Goal: Task Accomplishment & Management: Manage account settings

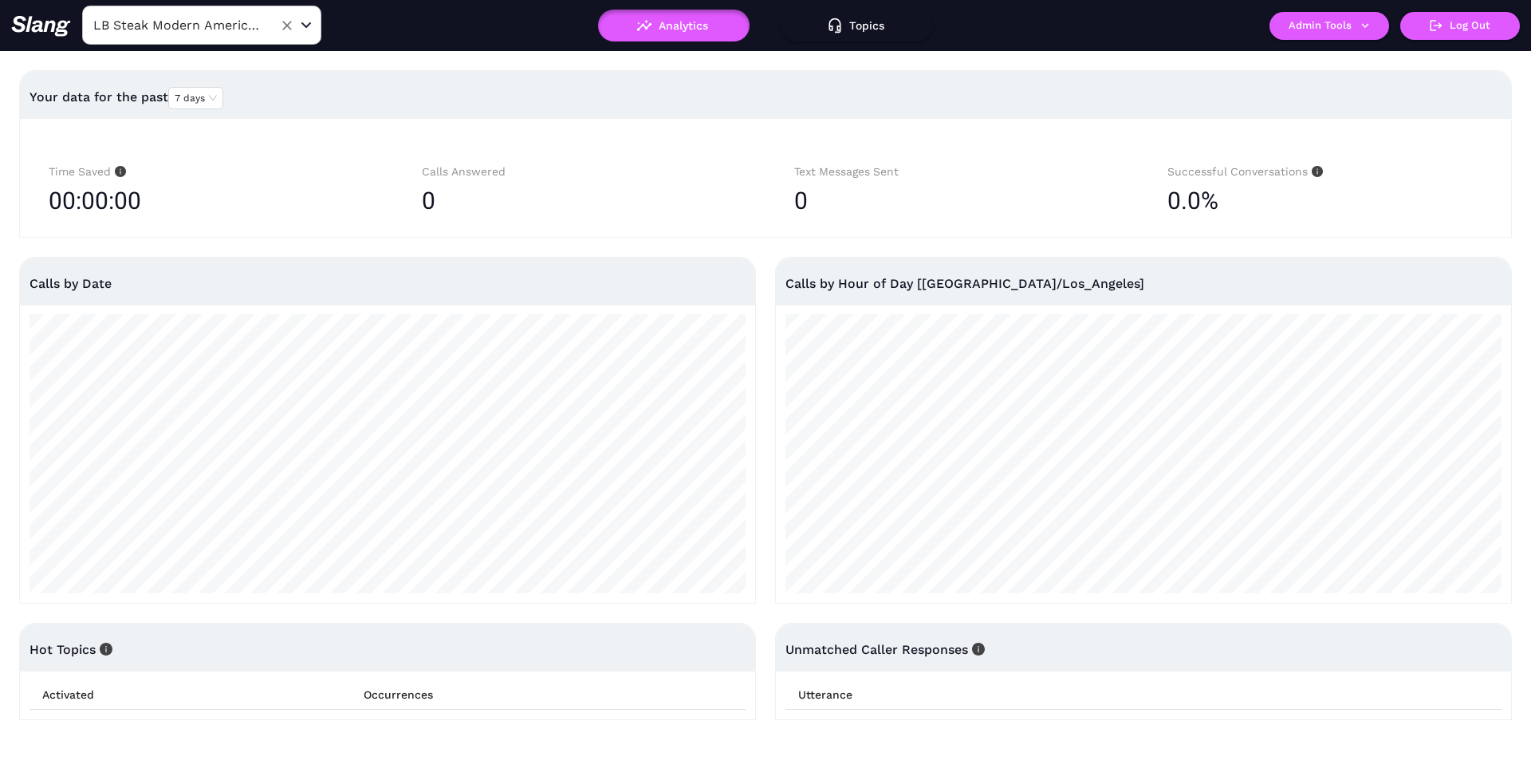
click at [242, 37] on input "LB Steak Modern American" at bounding box center [176, 25] width 175 height 25
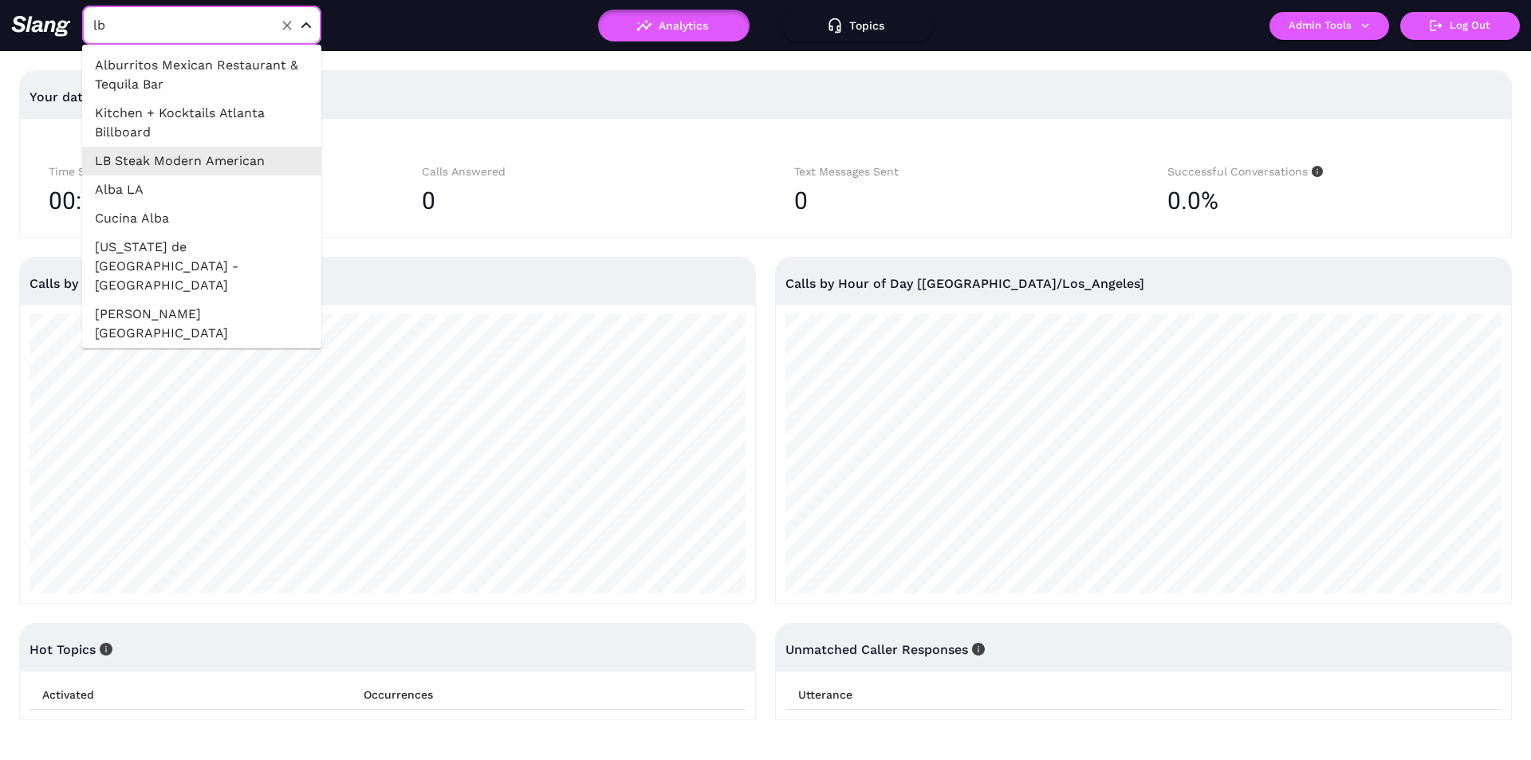
type input "lb"
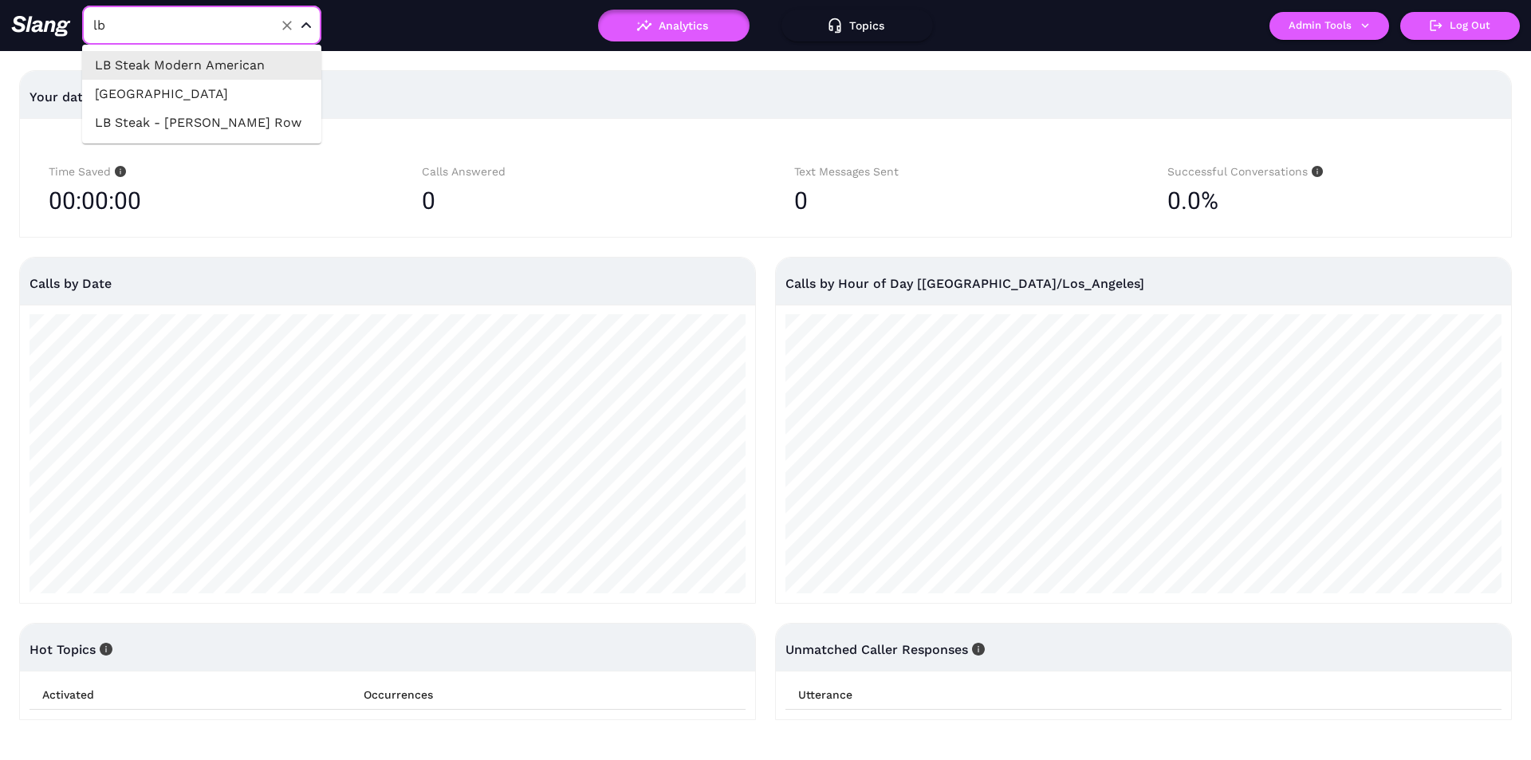
click at [203, 70] on li "LB Steak Modern American" at bounding box center [201, 65] width 239 height 29
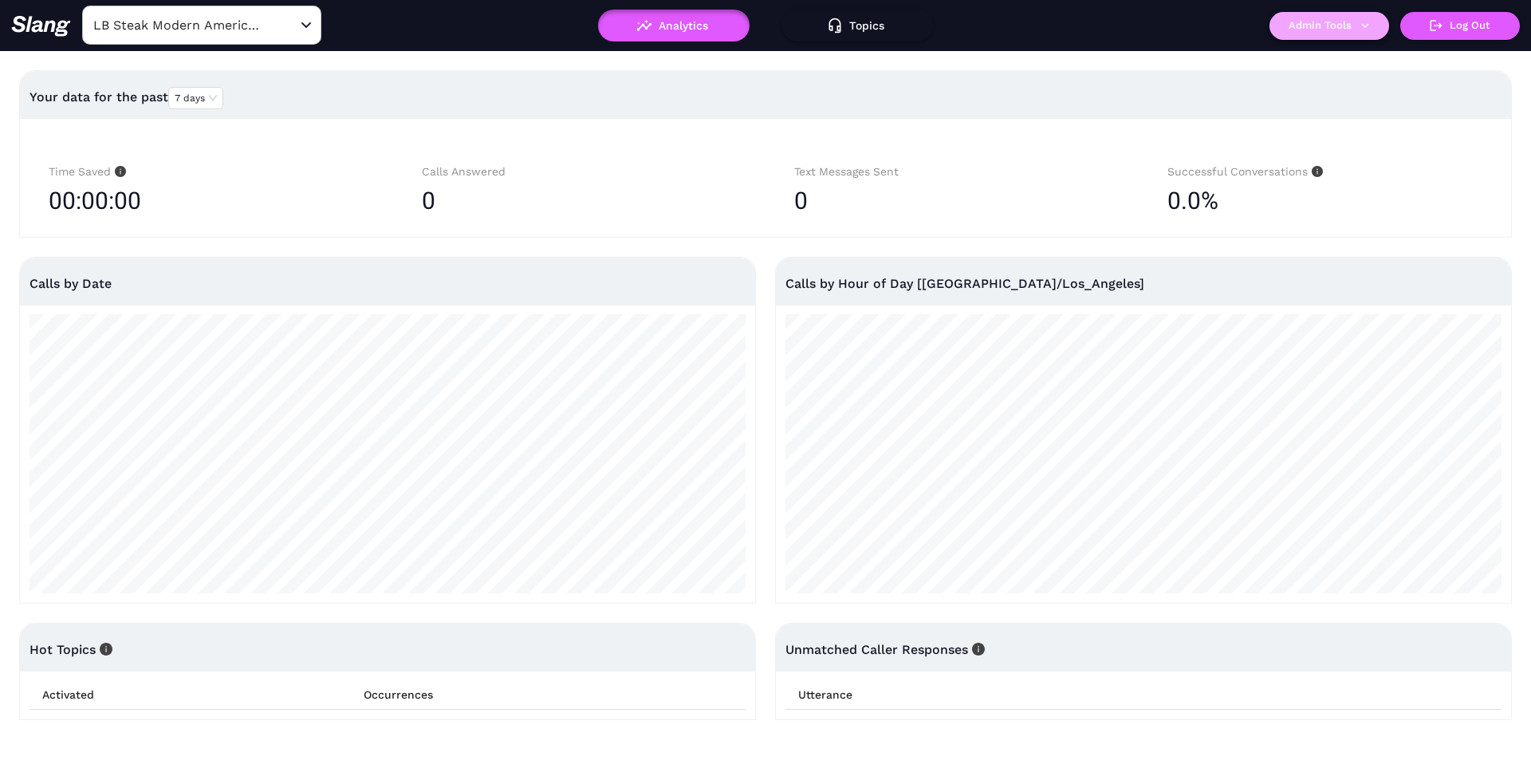
click at [1333, 22] on button "Admin Tools" at bounding box center [1330, 26] width 120 height 28
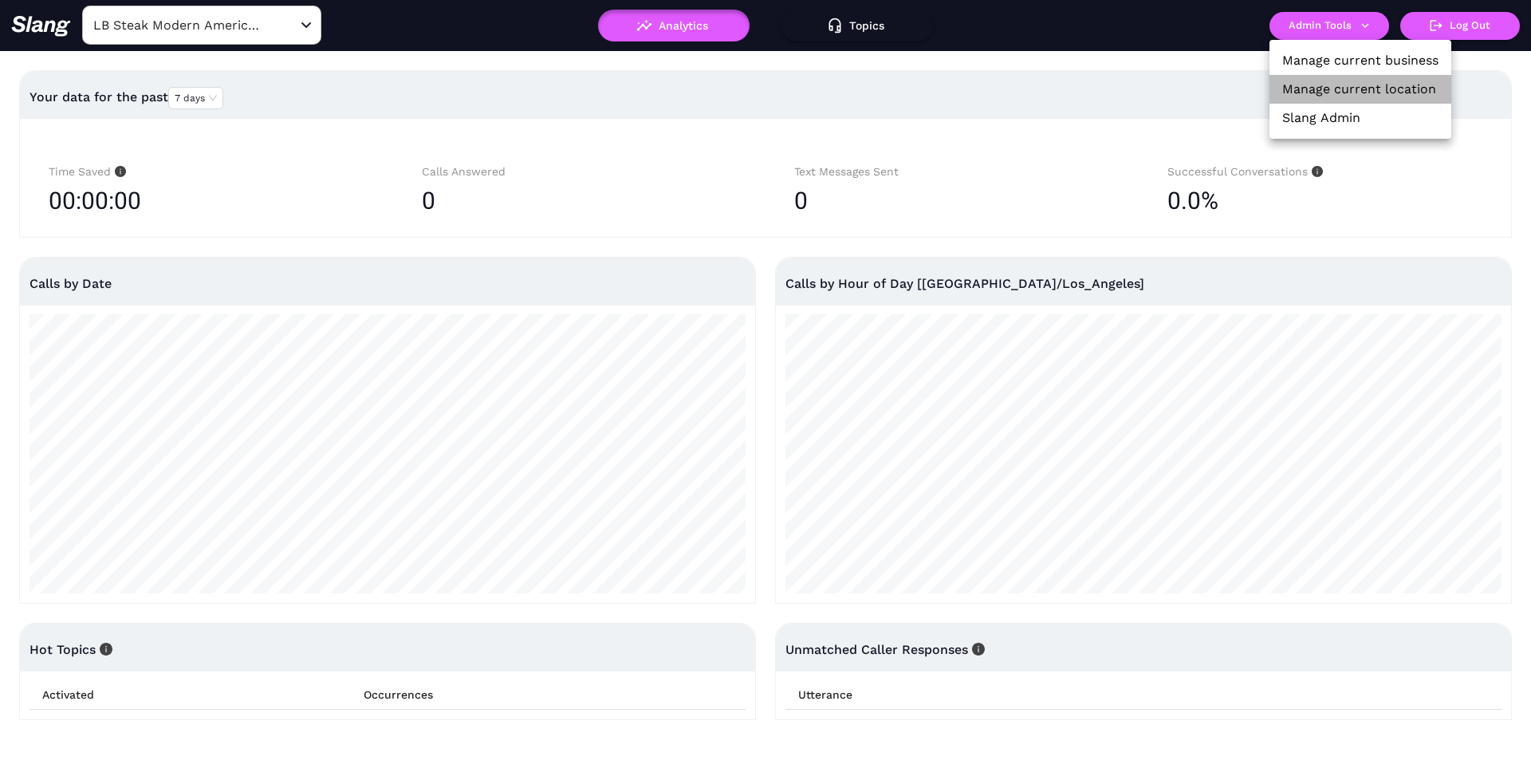
click at [1317, 95] on link "Manage current location" at bounding box center [1360, 89] width 154 height 19
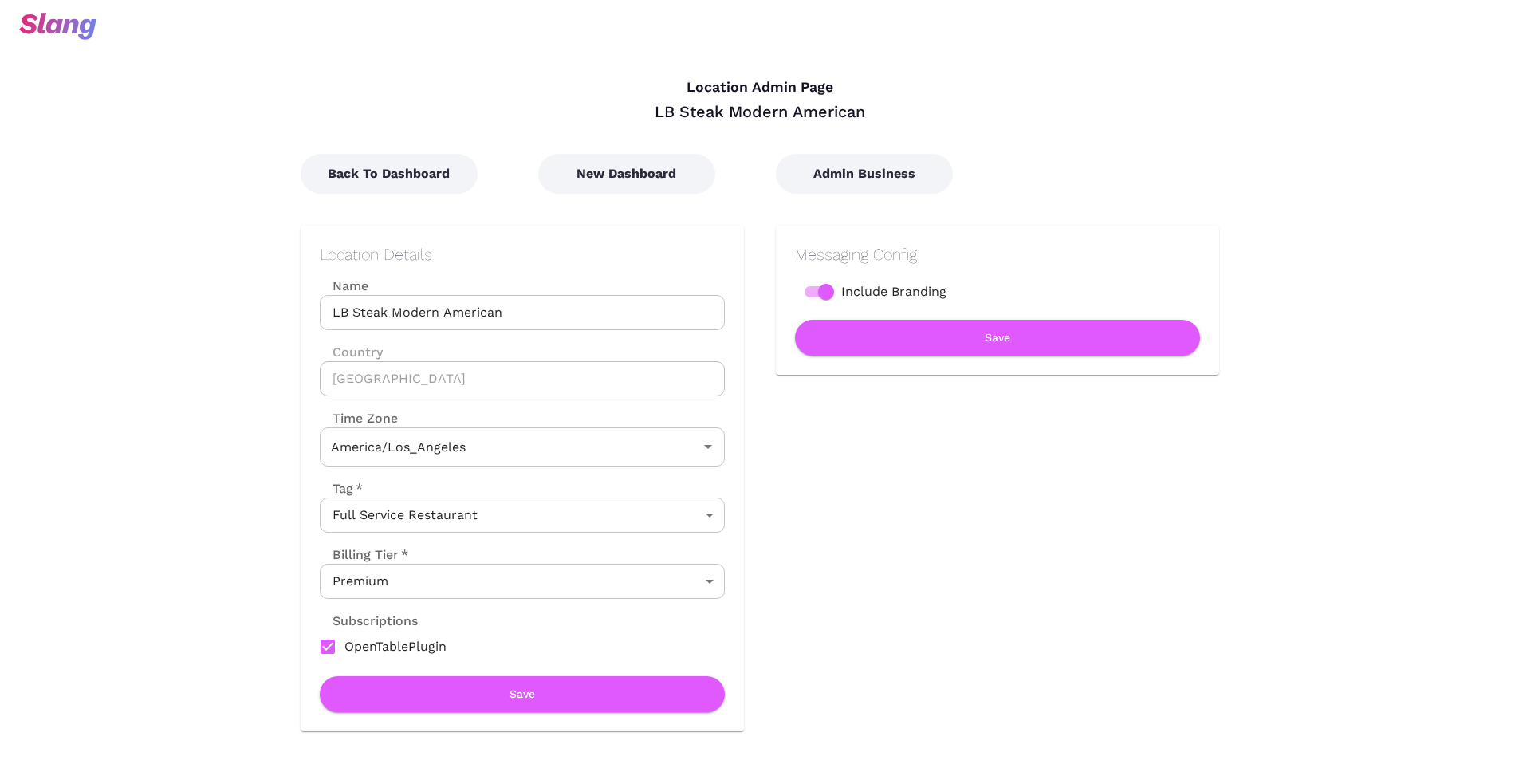
type input "Pacific Time"
click at [455, 316] on input "LB Steak Modern American" at bounding box center [522, 312] width 405 height 35
paste input "- [GEOGRAPHIC_DATA] [PERSON_NAME][GEOGRAPHIC_DATA]"
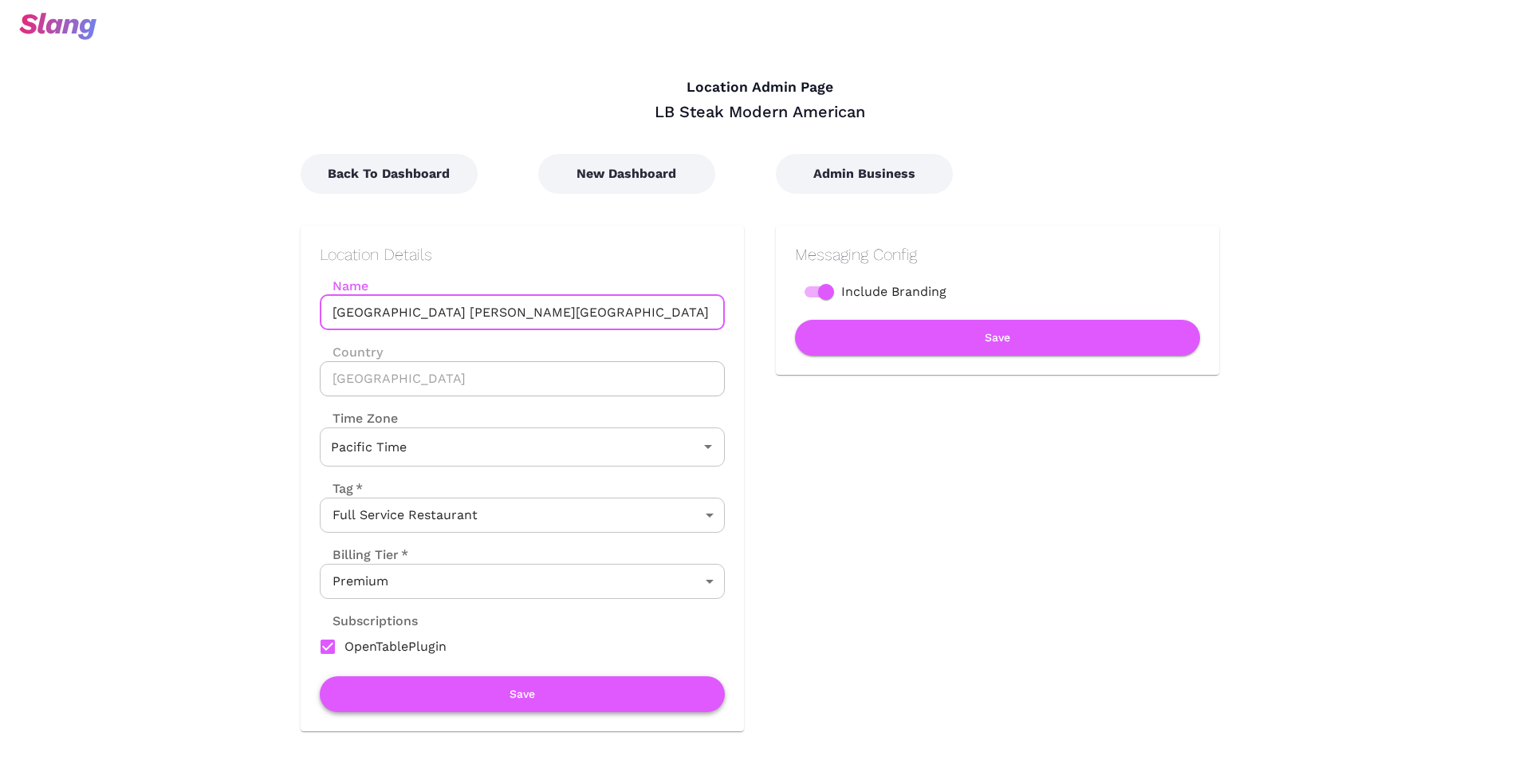
type input "[GEOGRAPHIC_DATA] [PERSON_NAME][GEOGRAPHIC_DATA]"
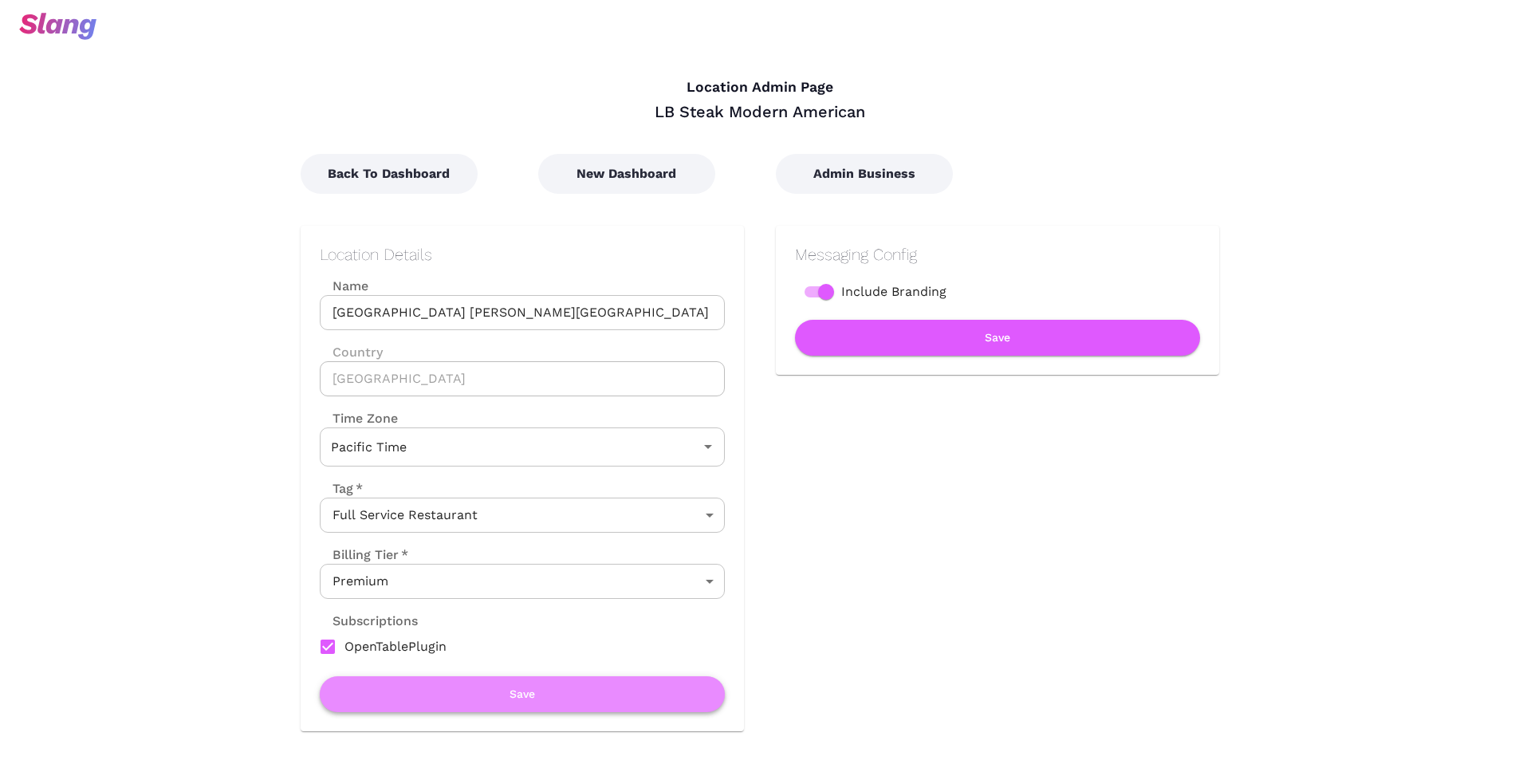
click at [553, 700] on button "Save" at bounding box center [522, 694] width 405 height 36
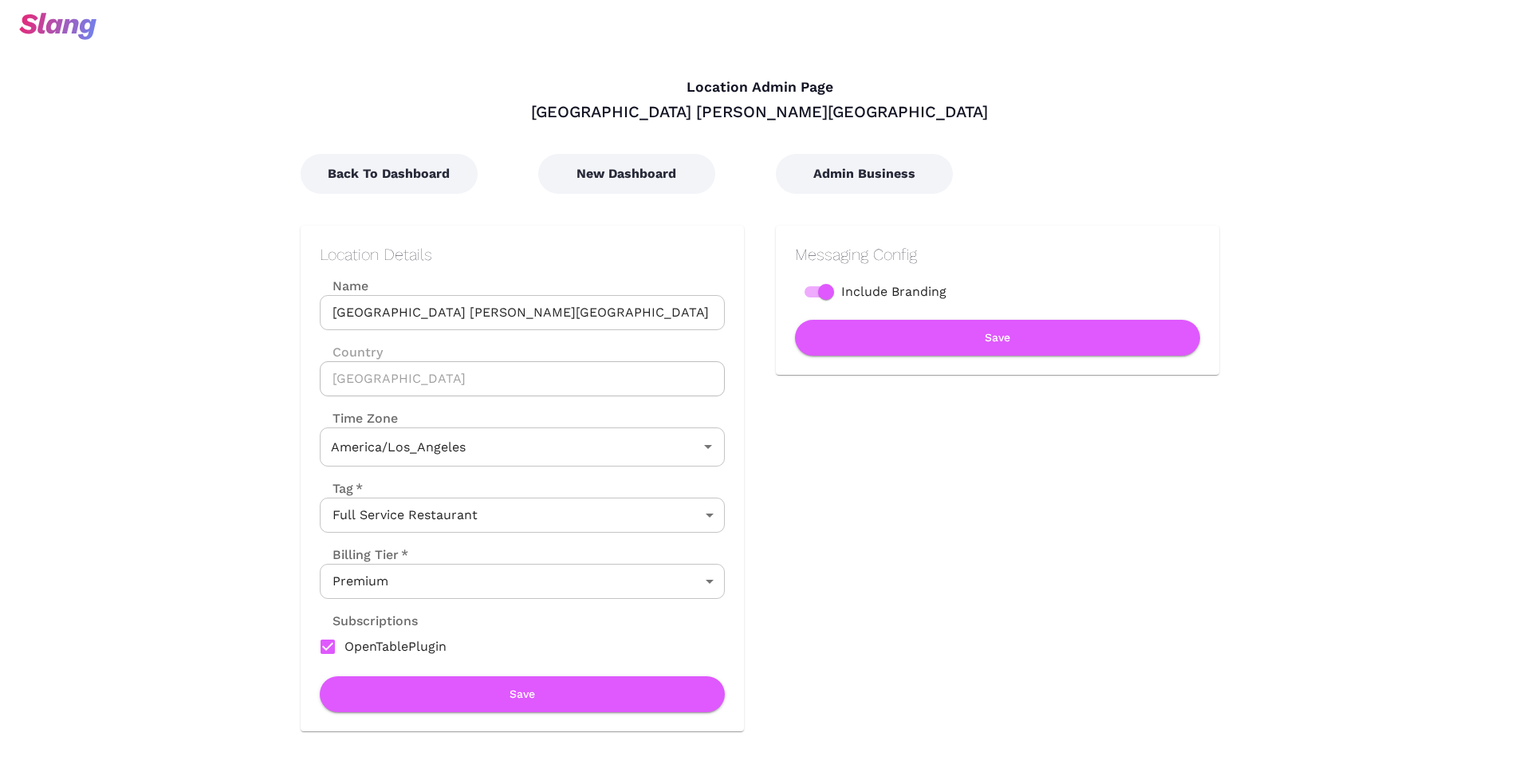
type input "Pacific Time"
click at [329, 314] on input "[GEOGRAPHIC_DATA] [PERSON_NAME][GEOGRAPHIC_DATA]" at bounding box center [522, 312] width 405 height 35
type input "Duplicate LB Steak - [GEOGRAPHIC_DATA] [PERSON_NAME][GEOGRAPHIC_DATA]"
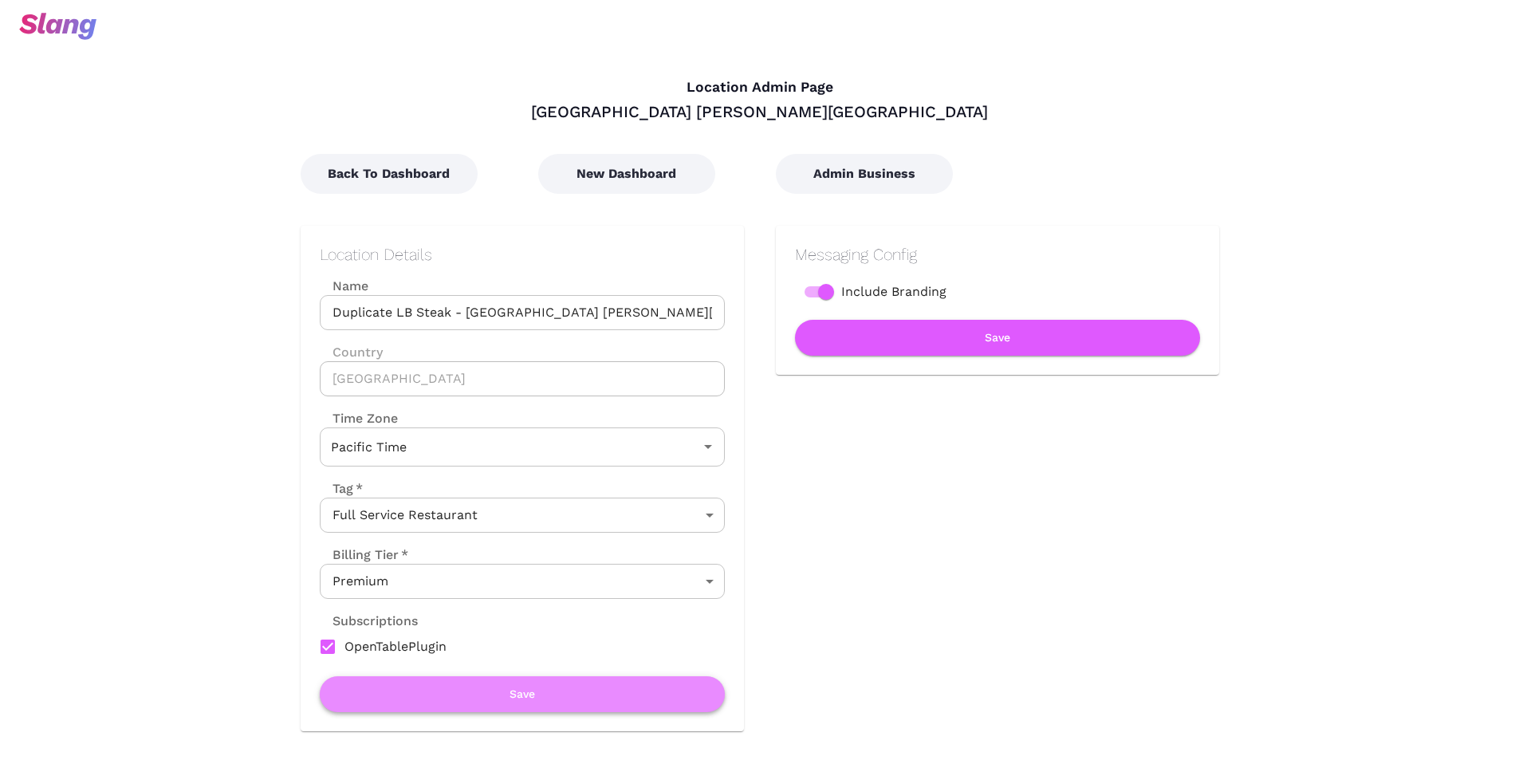
click at [498, 705] on button "Save" at bounding box center [522, 694] width 405 height 36
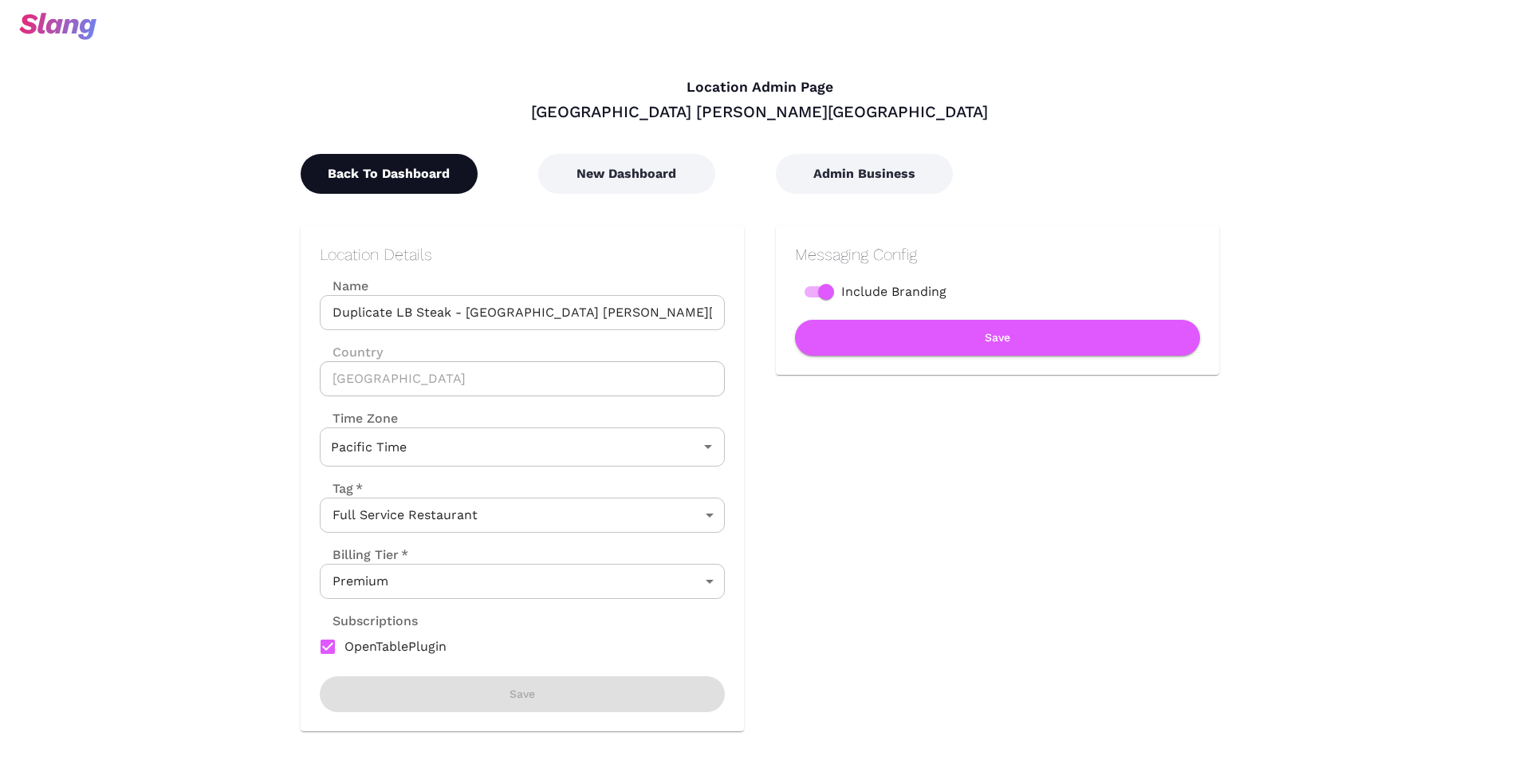
click at [429, 170] on button "Back To Dashboard" at bounding box center [389, 174] width 177 height 40
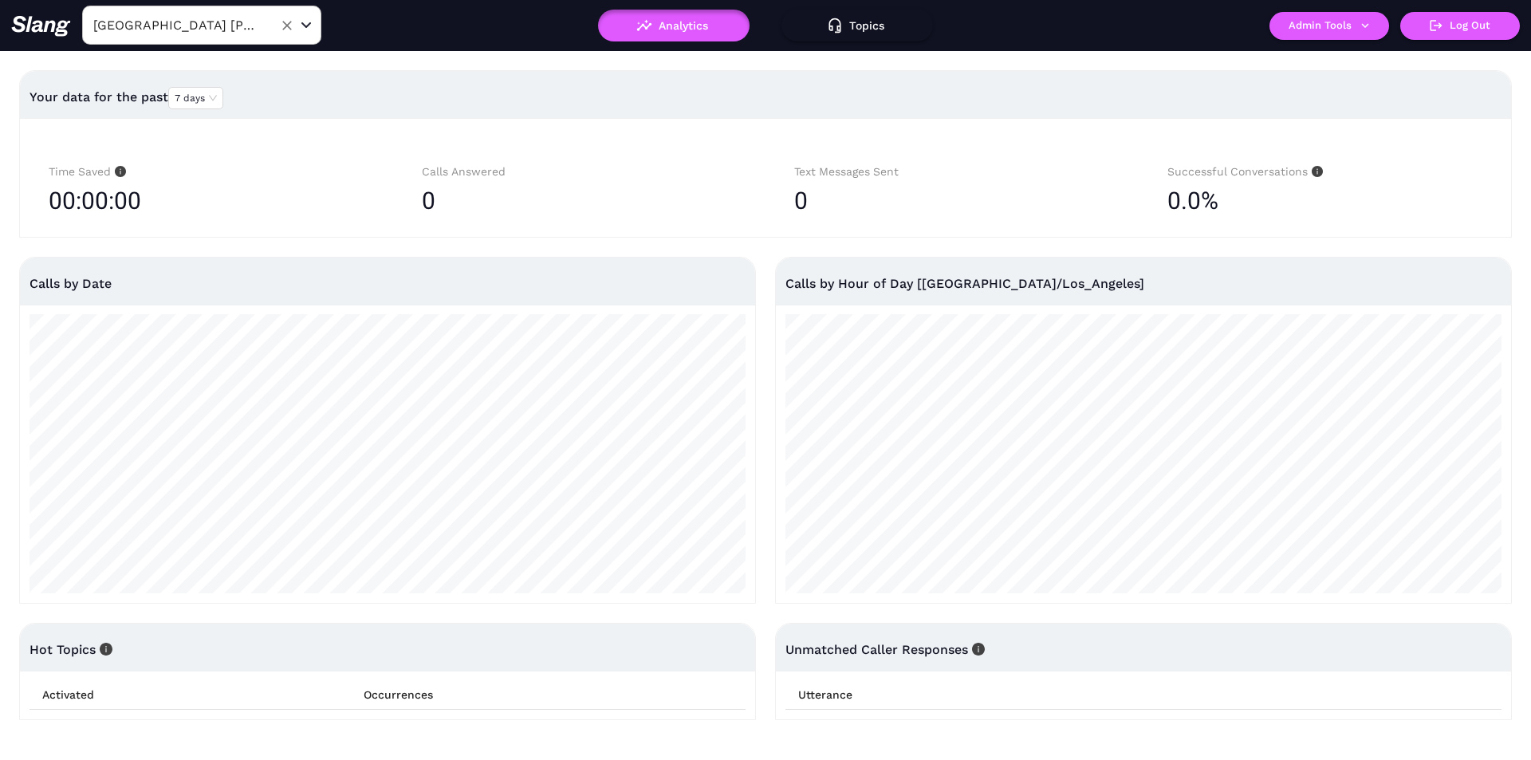
click at [224, 25] on input "[GEOGRAPHIC_DATA] [PERSON_NAME][GEOGRAPHIC_DATA]" at bounding box center [176, 25] width 175 height 25
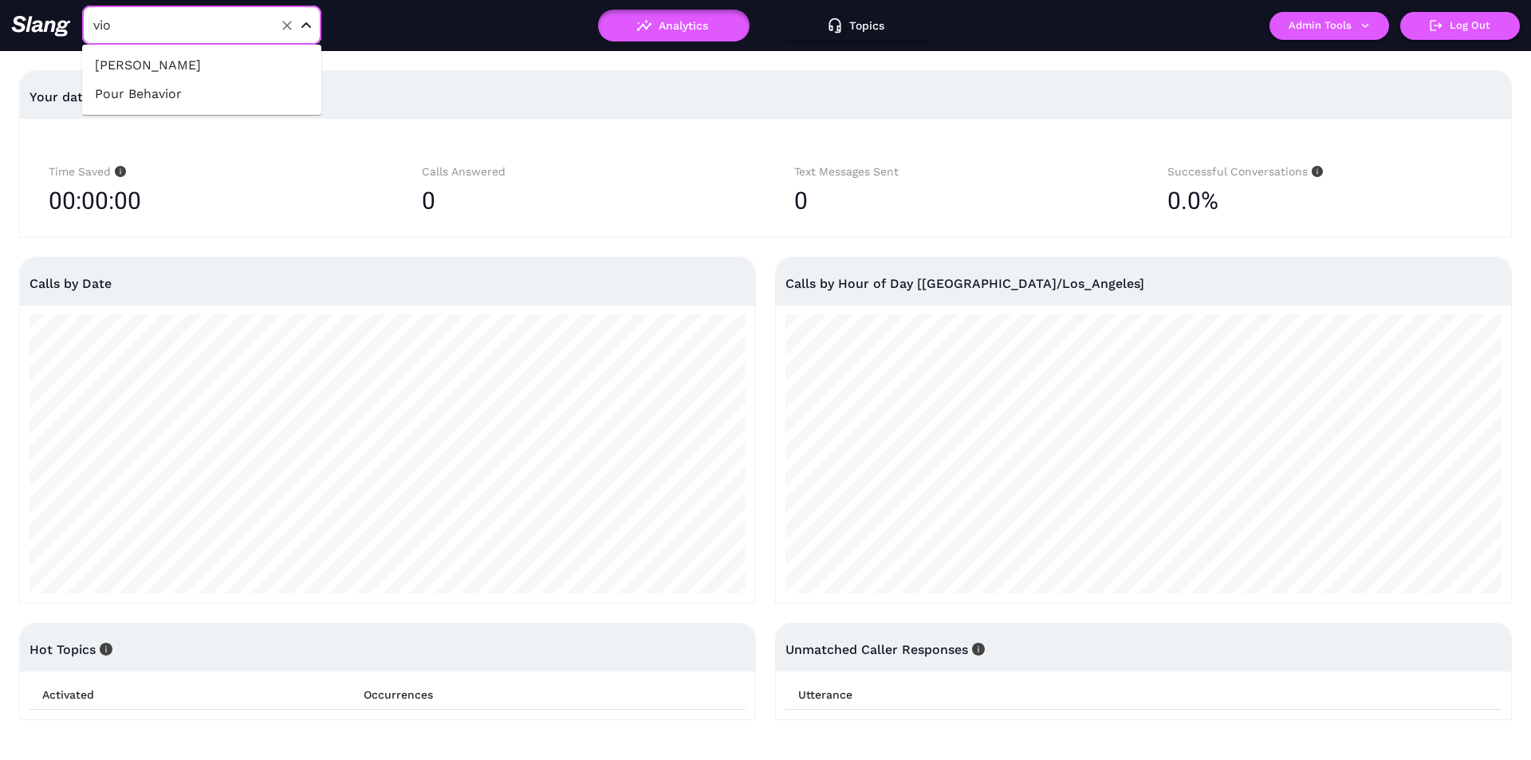
type input "viol"
click at [194, 84] on ul "[PERSON_NAME]" at bounding box center [201, 65] width 239 height 41
click at [197, 70] on li "[PERSON_NAME]" at bounding box center [201, 65] width 239 height 29
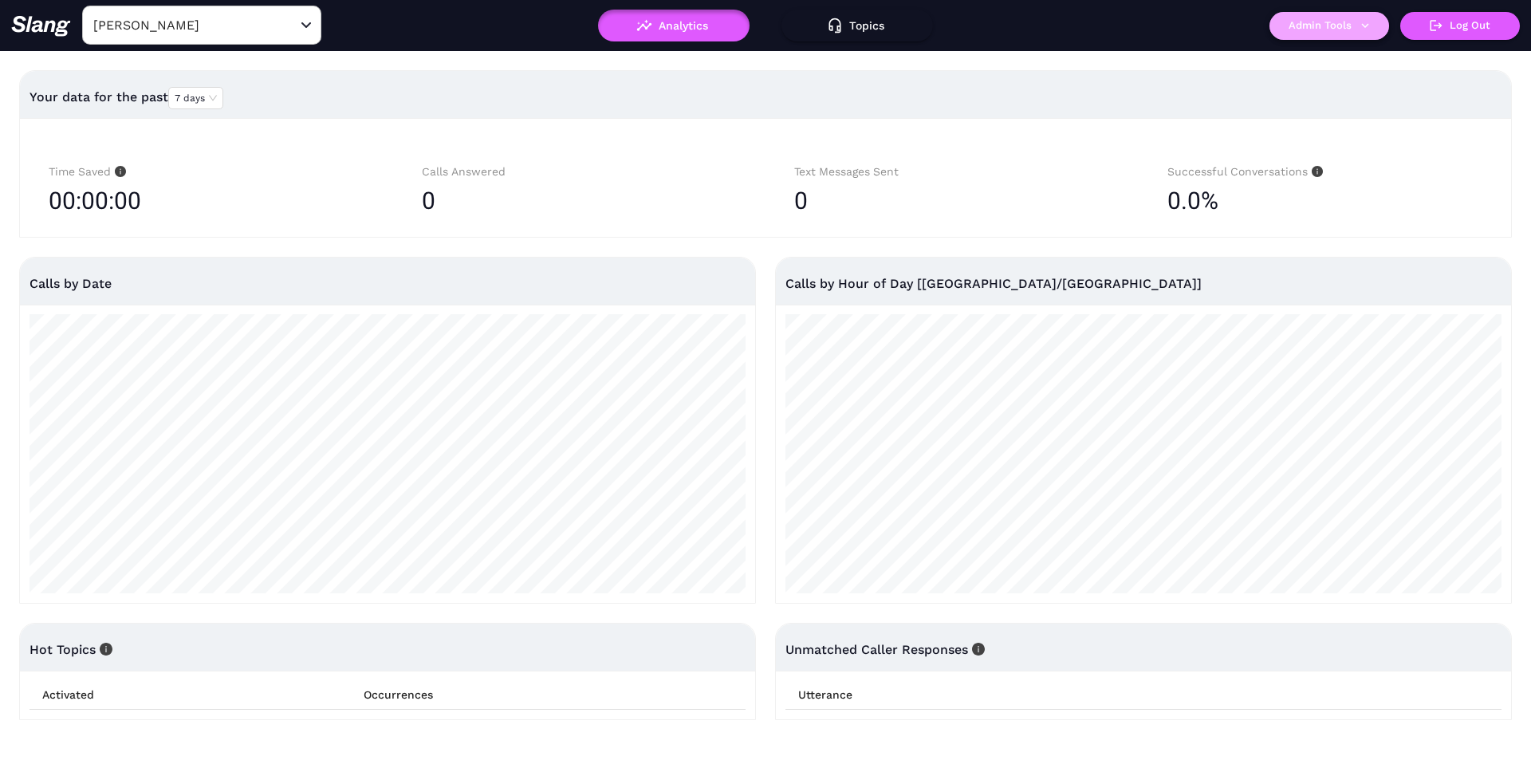
click at [1327, 15] on button "Admin Tools" at bounding box center [1330, 26] width 120 height 28
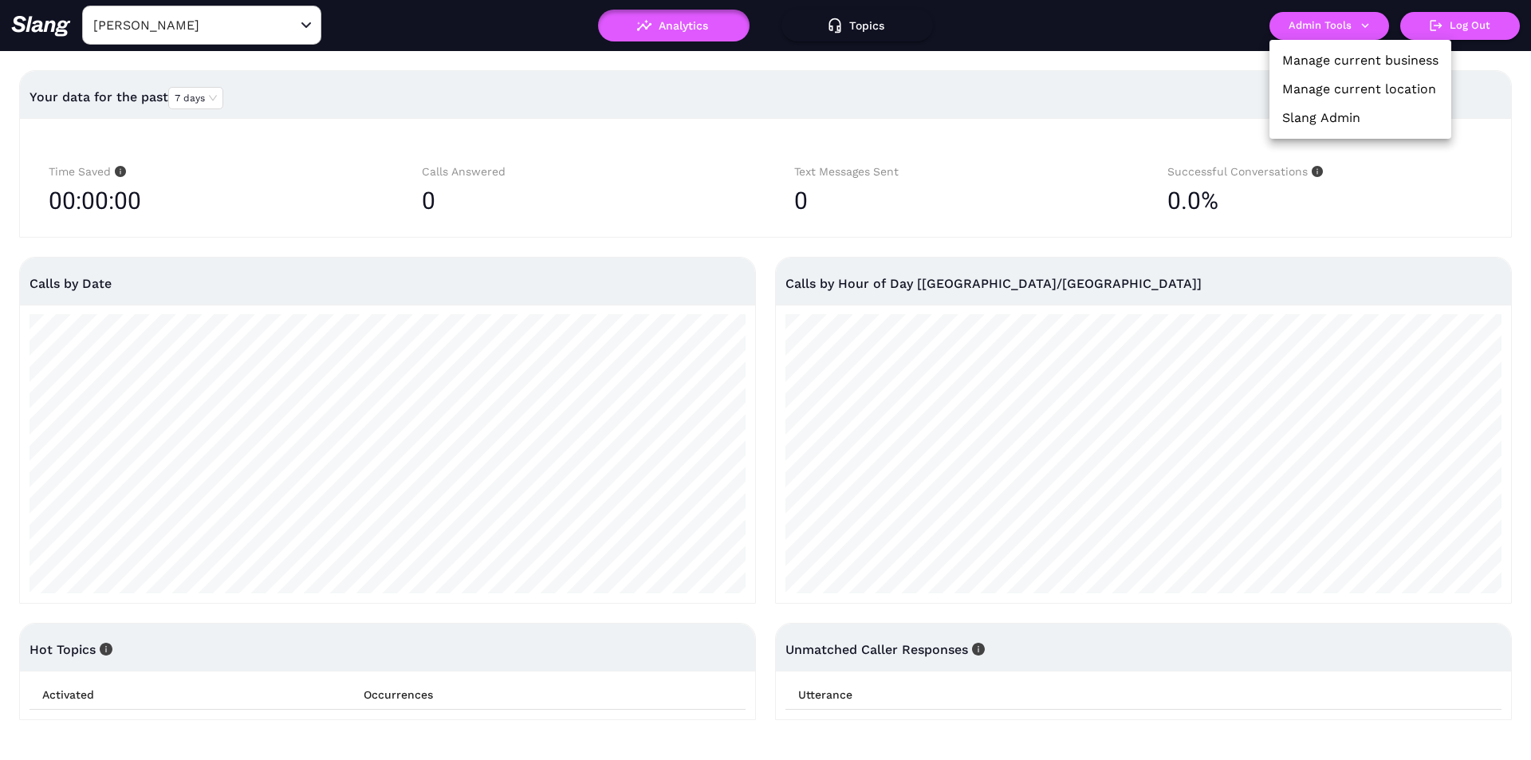
click at [1309, 94] on link "Manage current location" at bounding box center [1360, 89] width 154 height 19
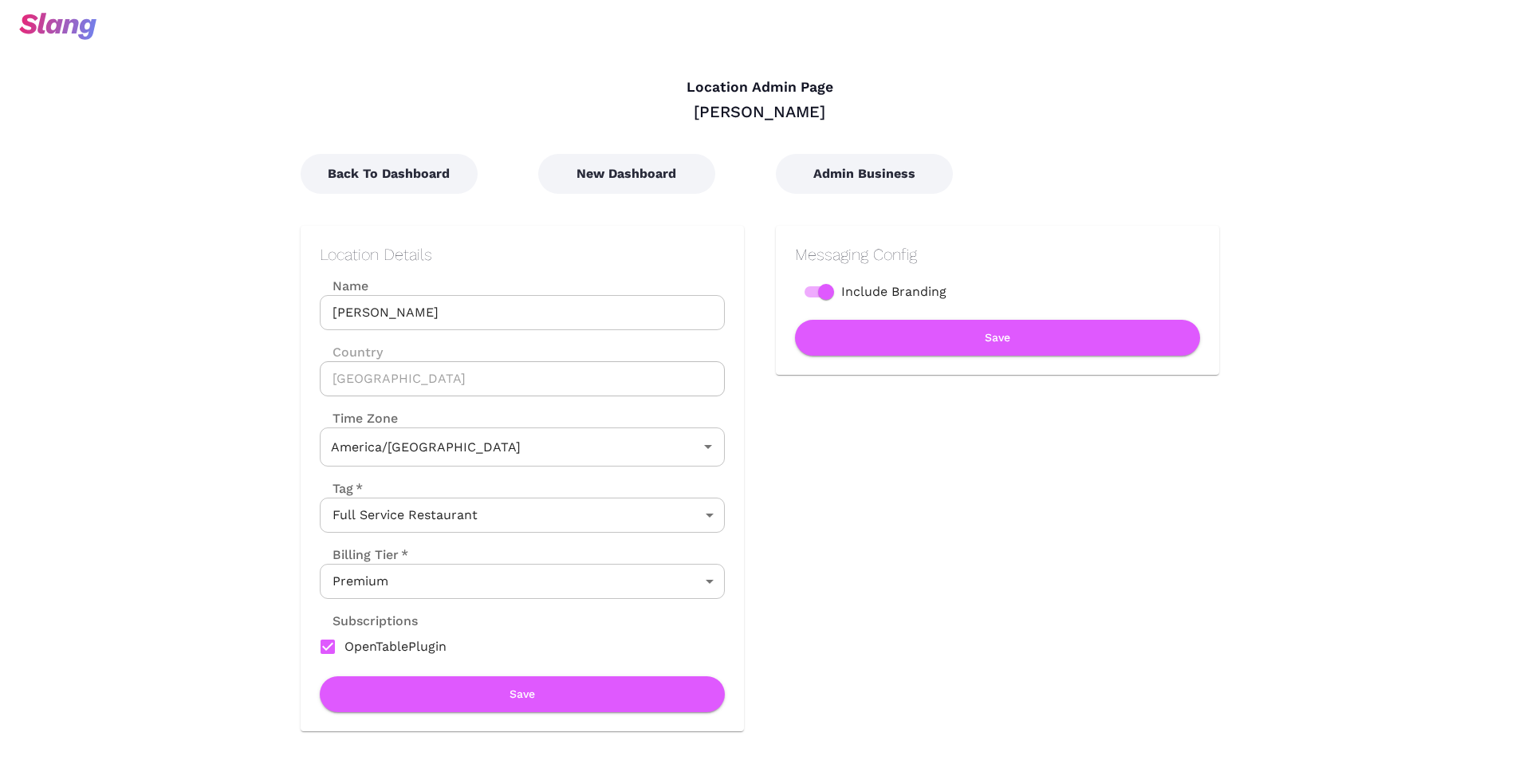
type input "Central Time"
click at [834, 170] on button "Admin Business" at bounding box center [864, 174] width 177 height 40
